Goal: Download file/media

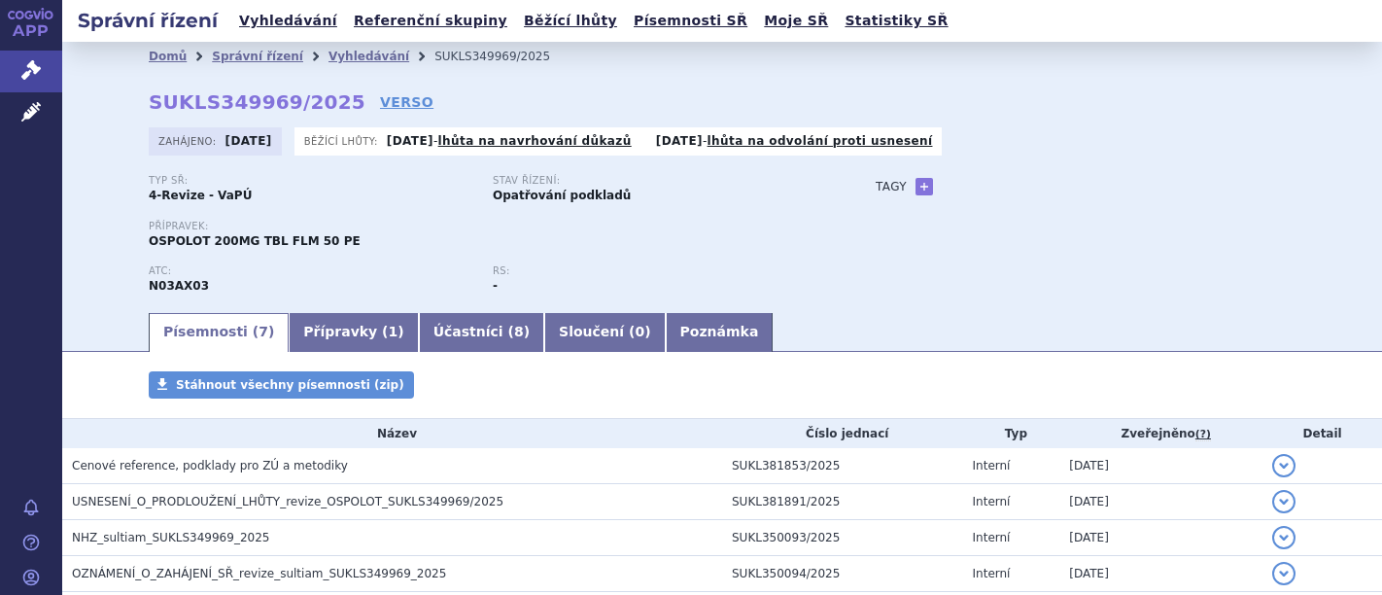
click at [221, 253] on div "Přípravek: OSPOLOT 200MG TBL FLM 50 PE" at bounding box center [493, 243] width 688 height 45
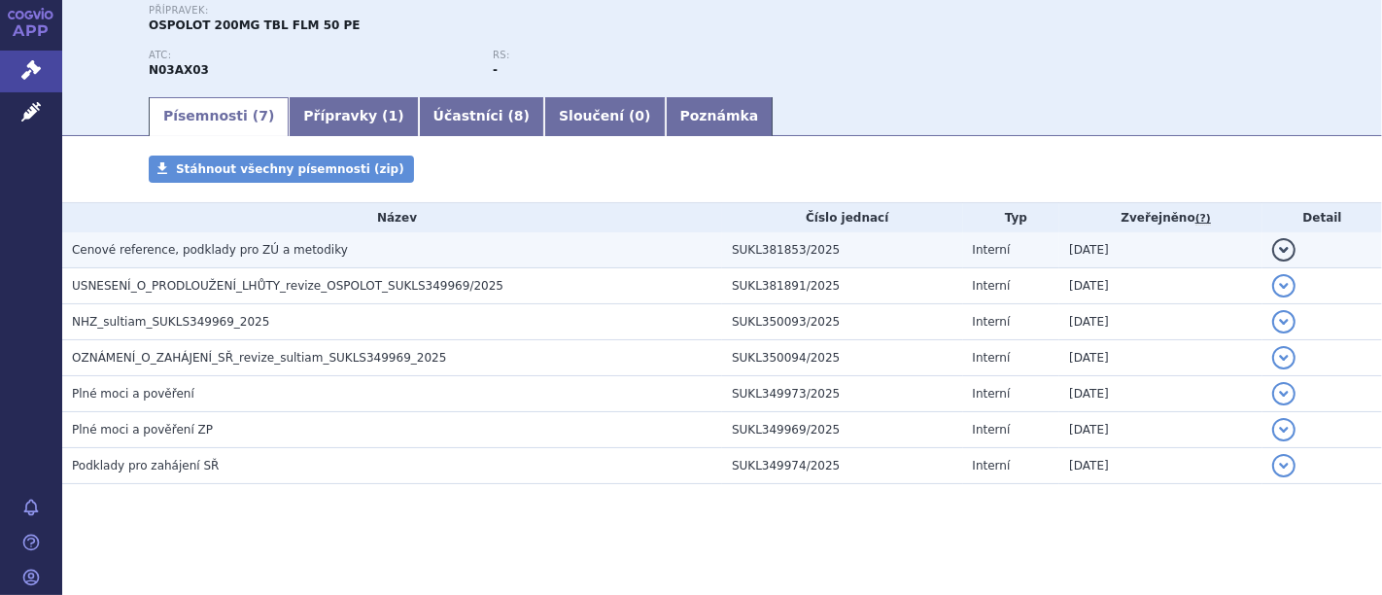
click at [228, 247] on span "Cenové reference, podklady pro ZÚ a metodiky" at bounding box center [210, 250] width 276 height 14
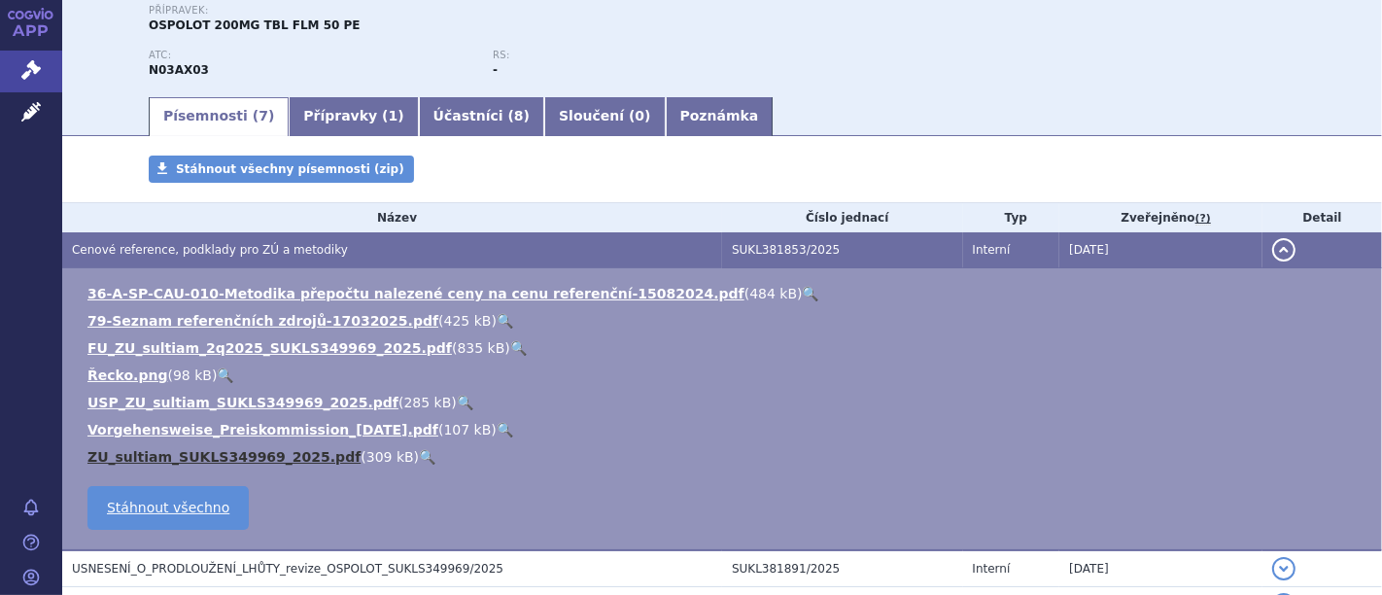
click at [235, 457] on link "ZU_sultiam_SUKLS349969_2025.pdf" at bounding box center [223, 457] width 273 height 16
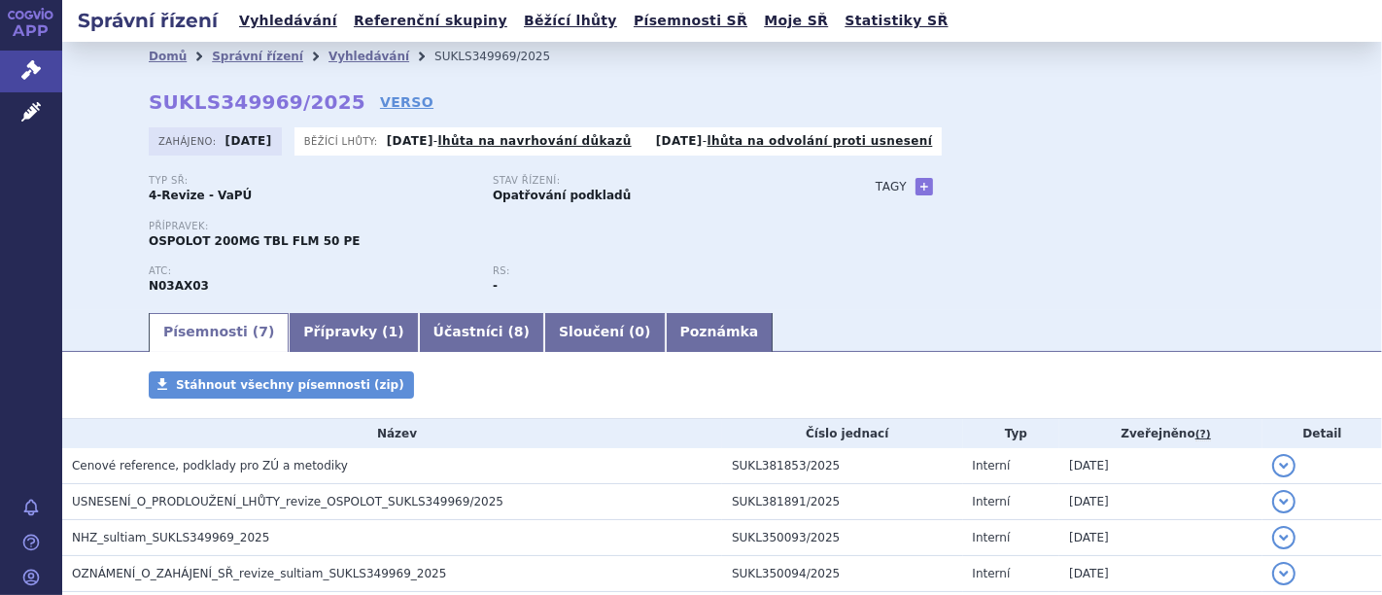
scroll to position [169, 0]
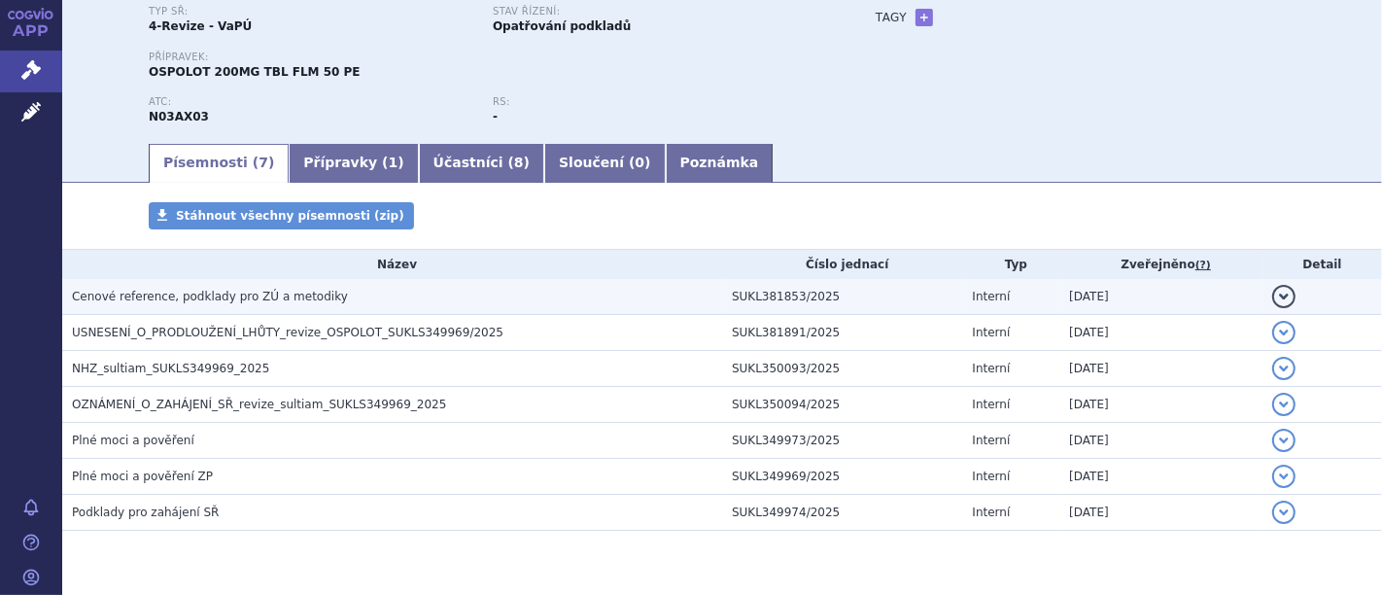
click at [252, 250] on th "Název" at bounding box center [392, 264] width 660 height 29
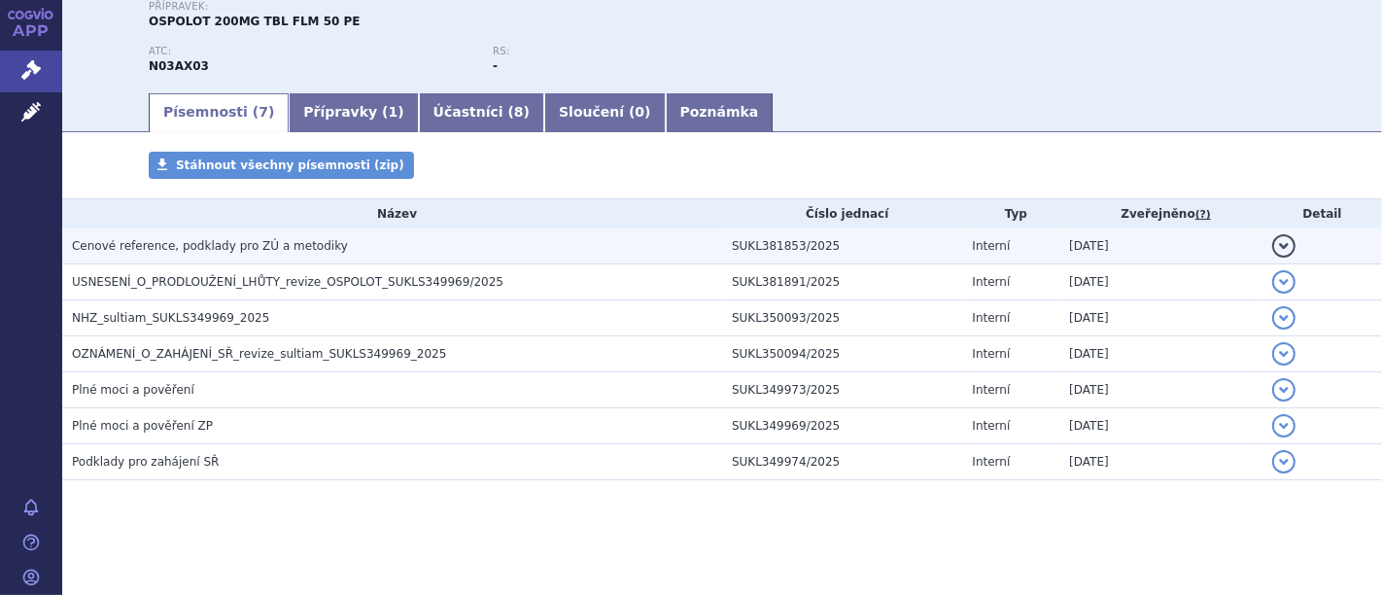
click at [248, 242] on span "Cenové reference, podklady pro ZÚ a metodiky" at bounding box center [210, 246] width 276 height 14
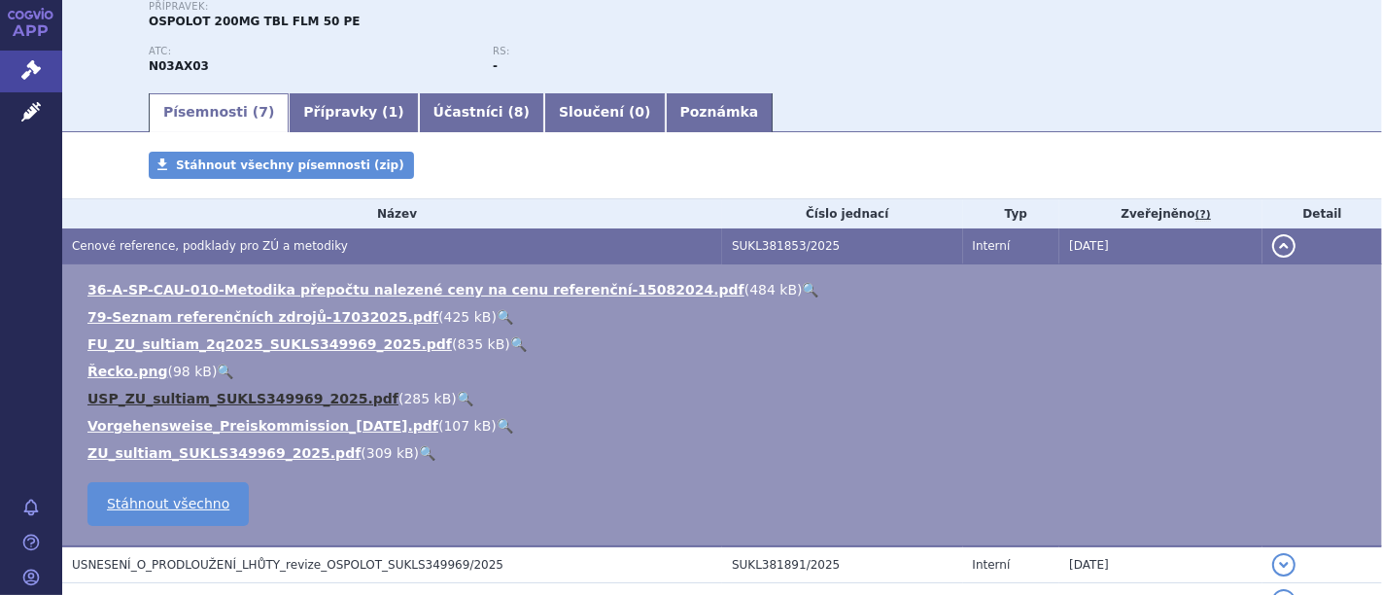
click at [210, 392] on link "USP_ZU_sultiam_SUKLS349969_2025.pdf" at bounding box center [242, 399] width 311 height 16
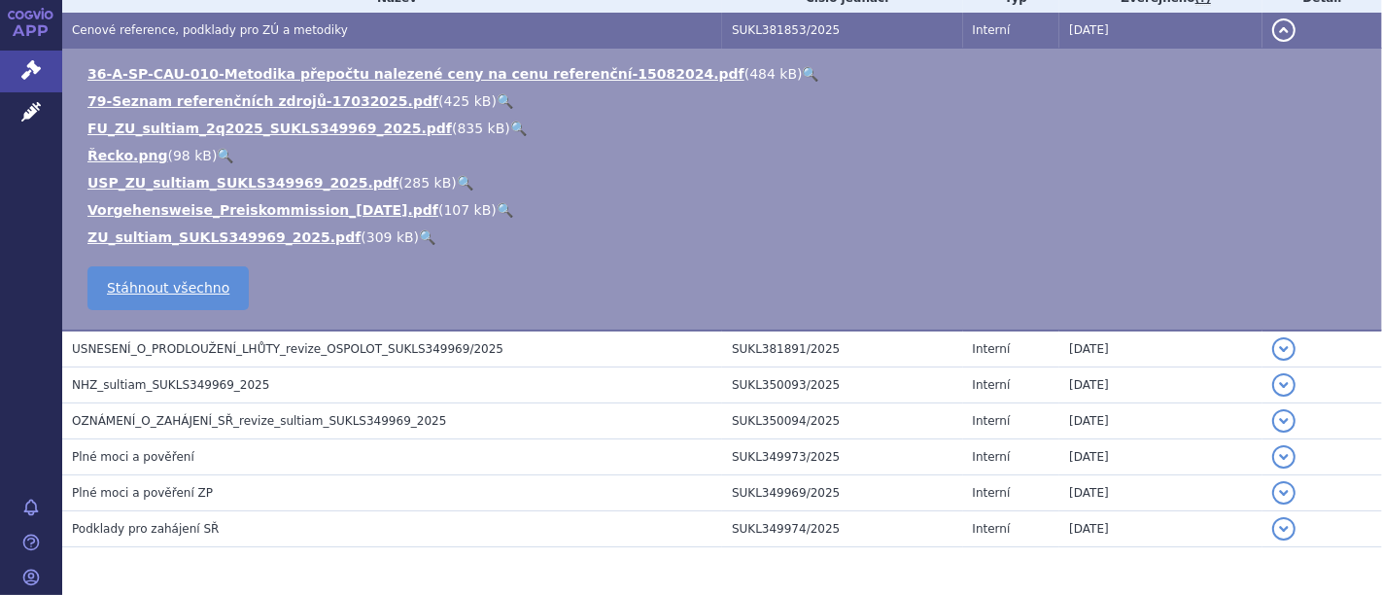
scroll to position [502, 0]
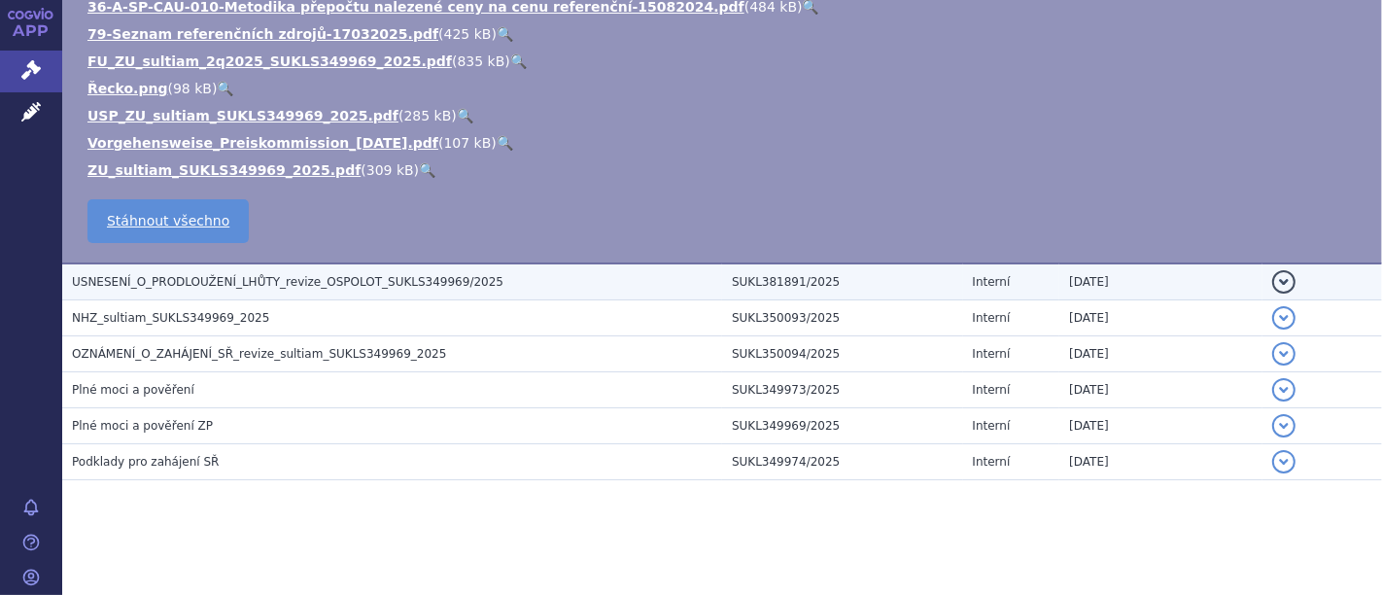
click at [263, 281] on span "USNESENÍ_O_PRODLOUŽENÍ_LHŮTY_revize_OSPOLOT_SUKLS349969/2025" at bounding box center [287, 282] width 431 height 14
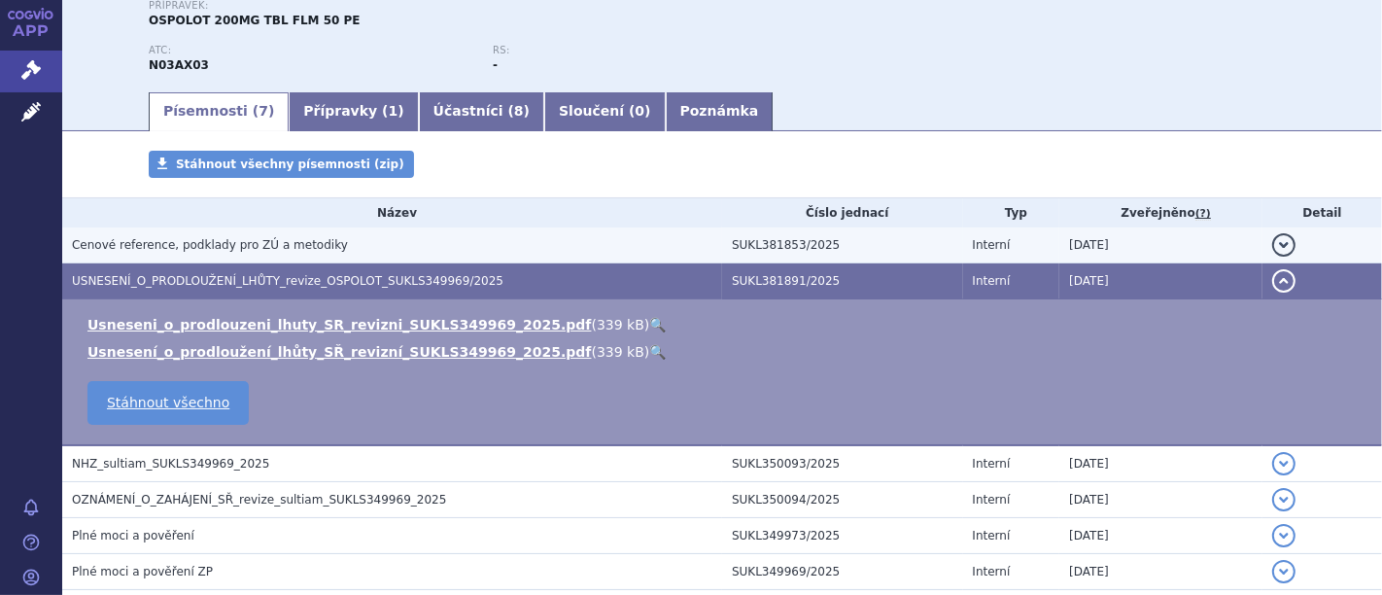
scroll to position [0, 0]
